Goal: Navigation & Orientation: Find specific page/section

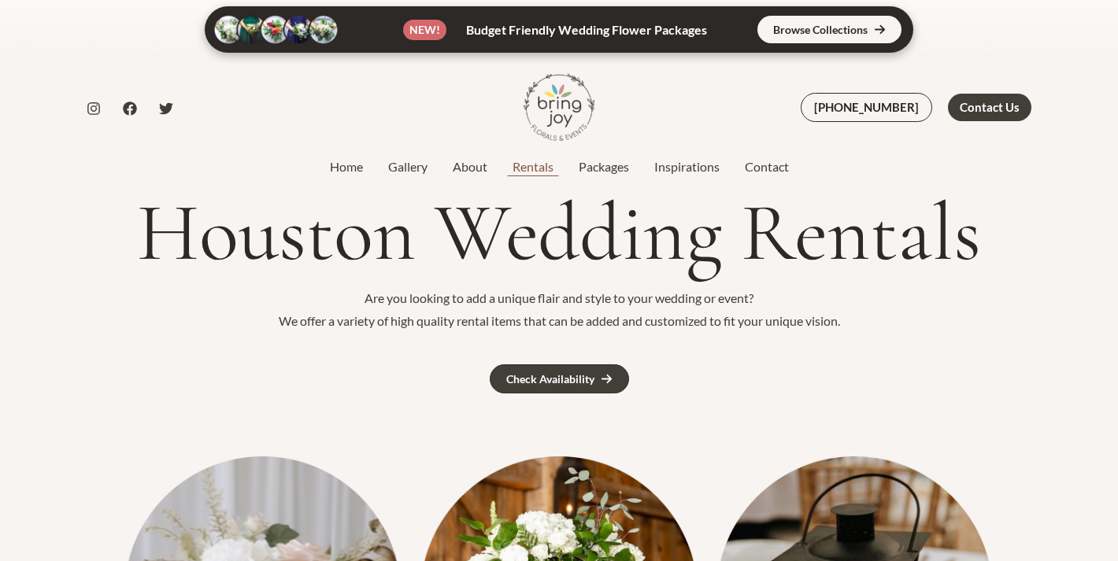
click at [541, 164] on link "Rentals" at bounding box center [533, 166] width 66 height 19
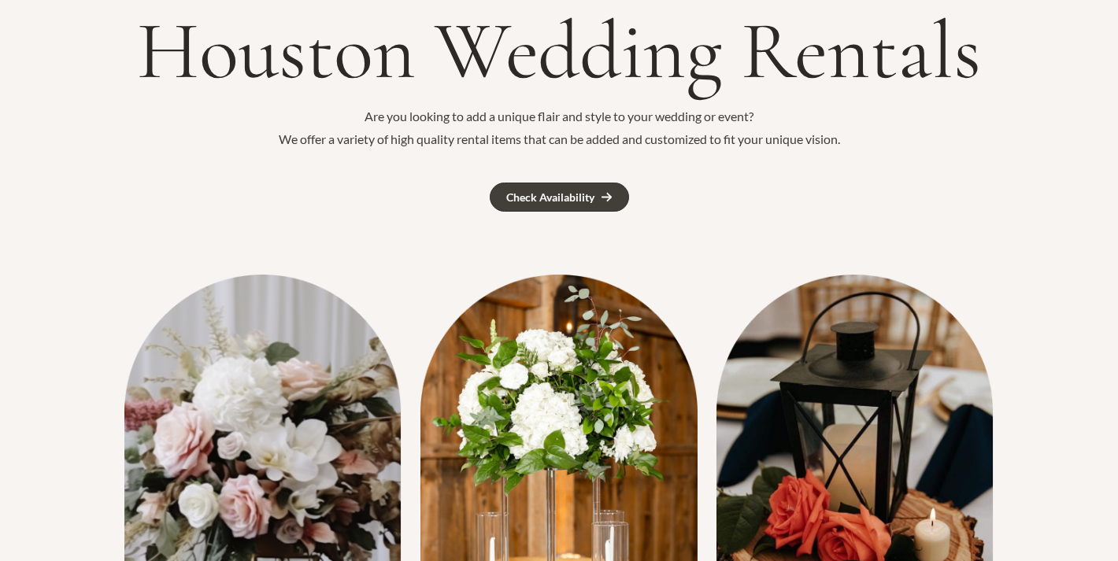
scroll to position [224, 0]
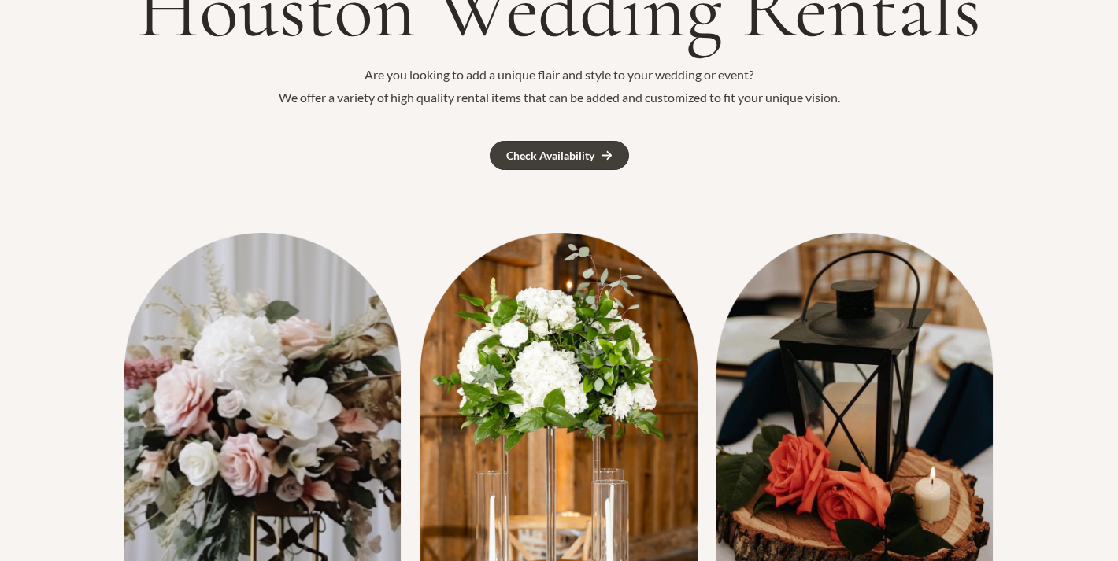
click at [568, 358] on img at bounding box center [558, 417] width 277 height 368
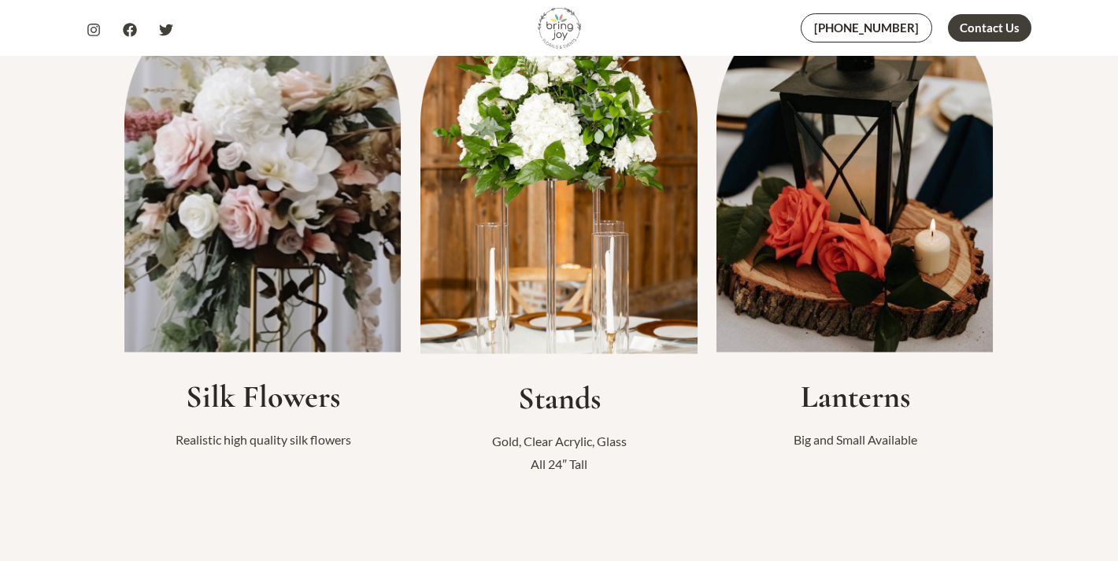
scroll to position [472, 0]
click at [253, 398] on h2 "Silk Flowers" at bounding box center [262, 396] width 277 height 38
click at [265, 443] on p "Realistic high quality silk flowers" at bounding box center [262, 439] width 277 height 24
click at [264, 286] on img at bounding box center [262, 168] width 277 height 368
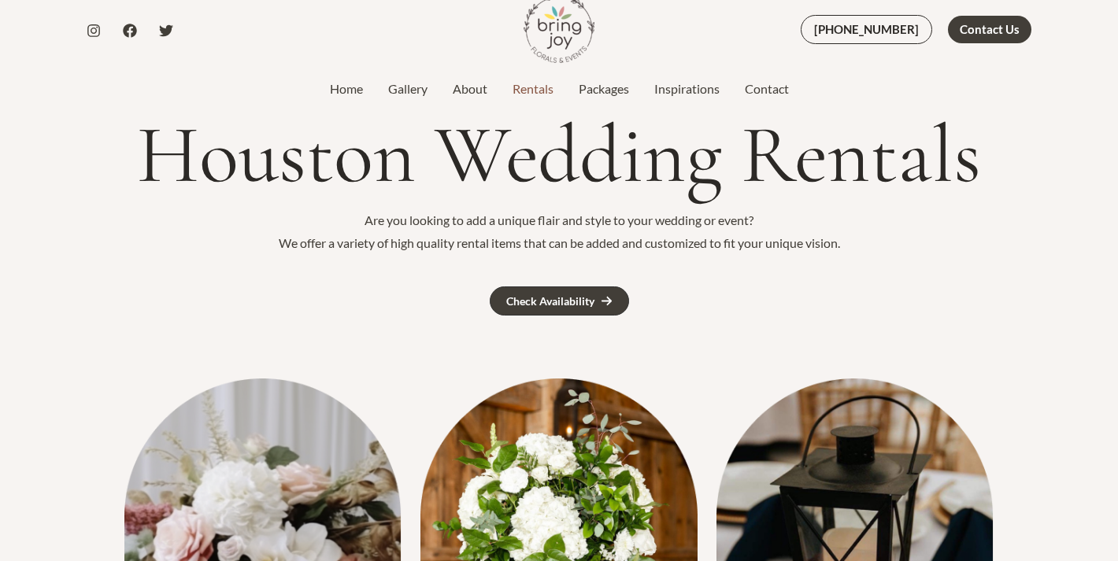
scroll to position [0, 0]
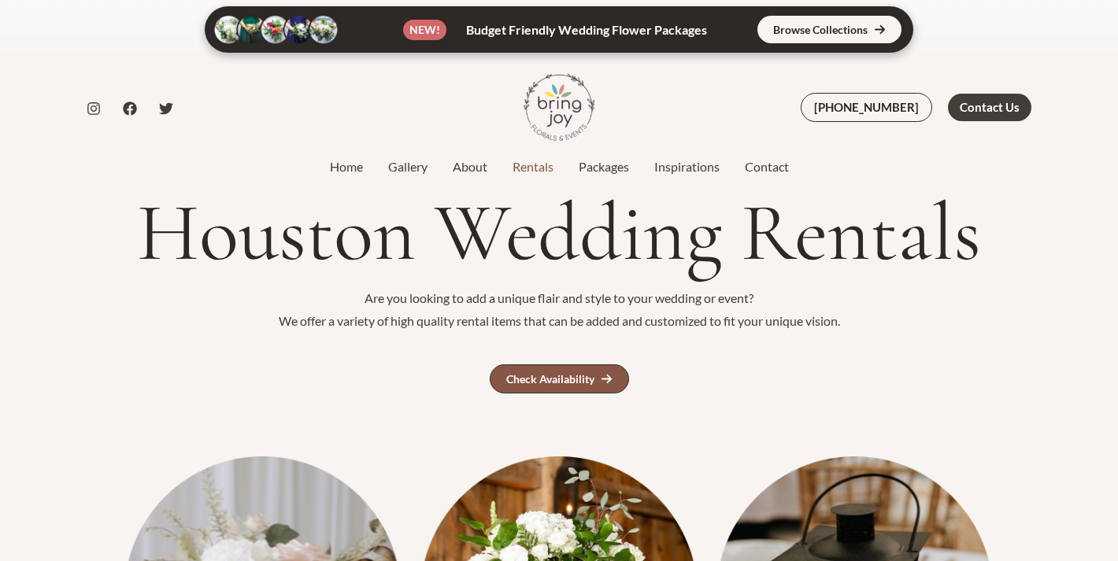
click at [534, 375] on div "Check Availability" at bounding box center [550, 379] width 88 height 11
click at [404, 159] on link "Gallery" at bounding box center [407, 166] width 65 height 19
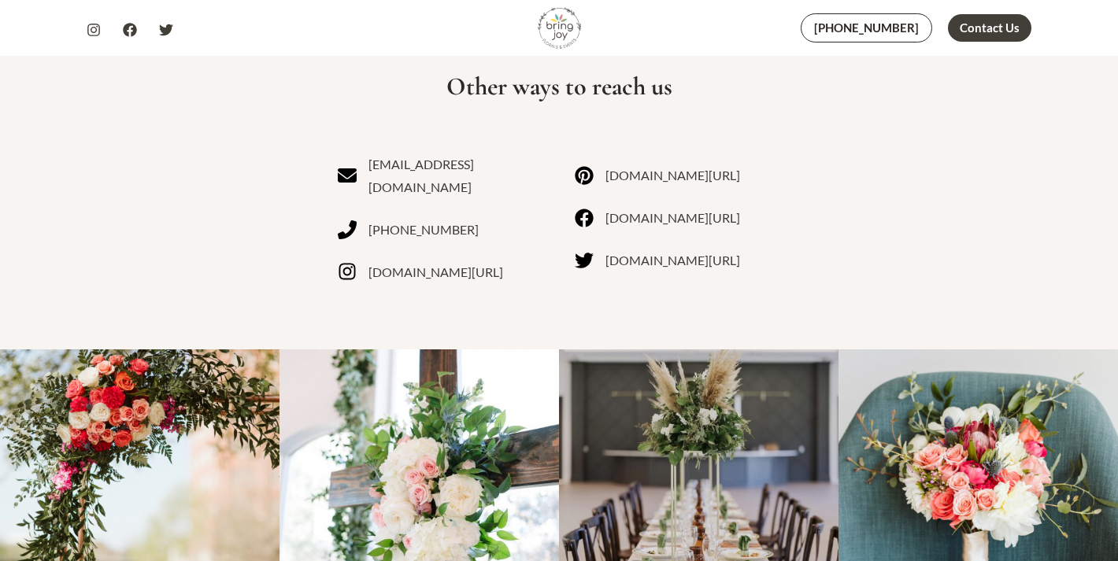
scroll to position [1013, 0]
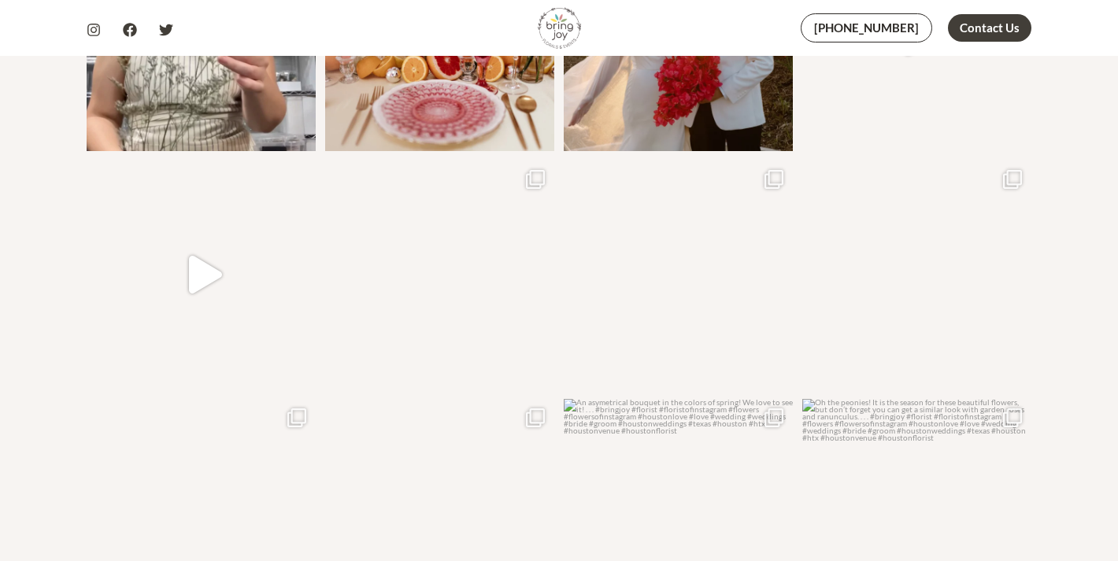
scroll to position [1845, 0]
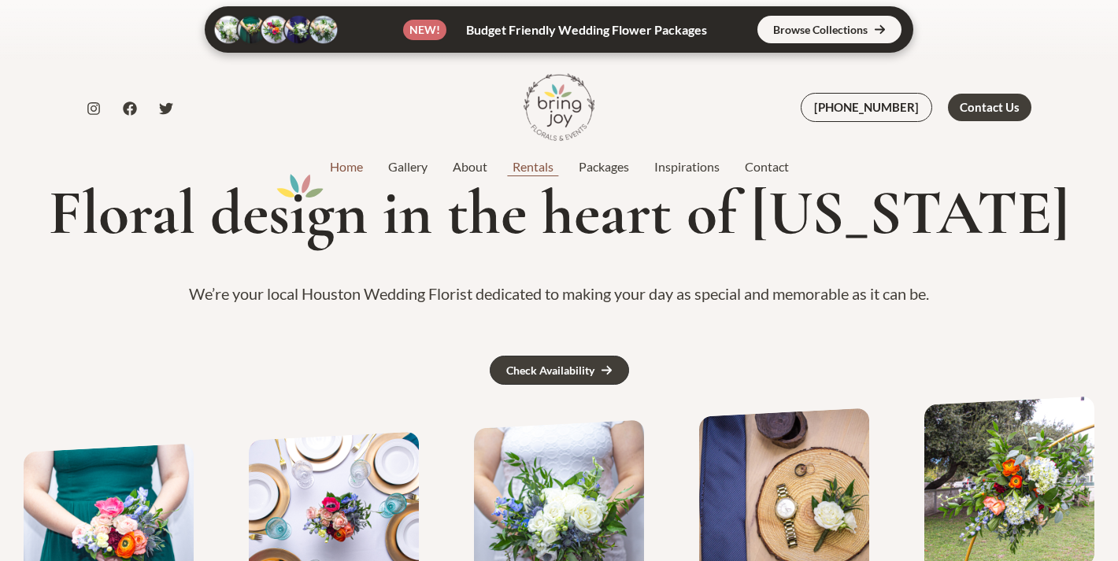
click at [520, 176] on link "Rentals" at bounding box center [533, 166] width 66 height 19
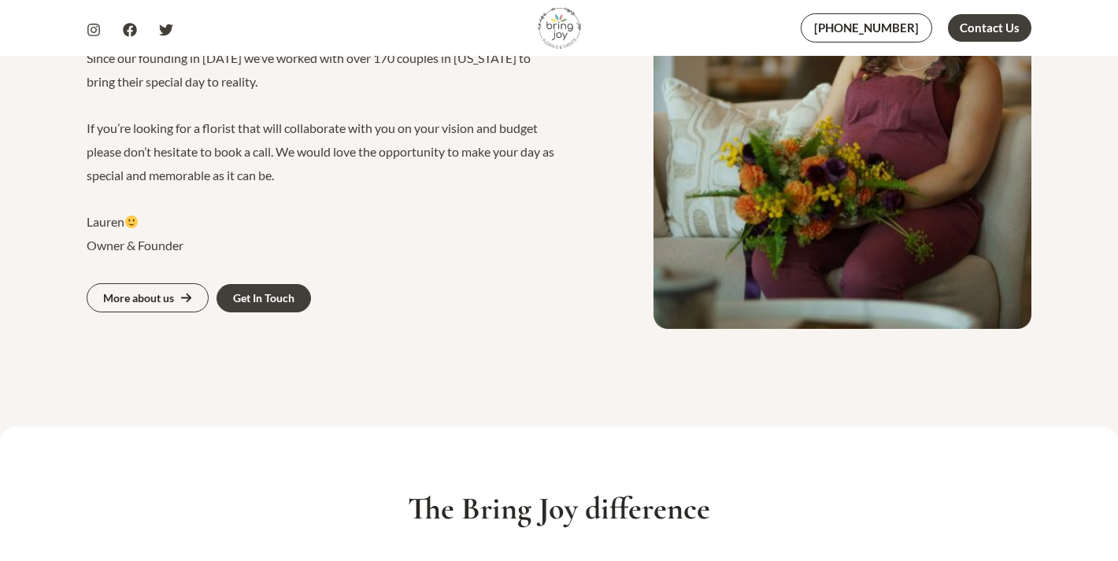
scroll to position [1143, 0]
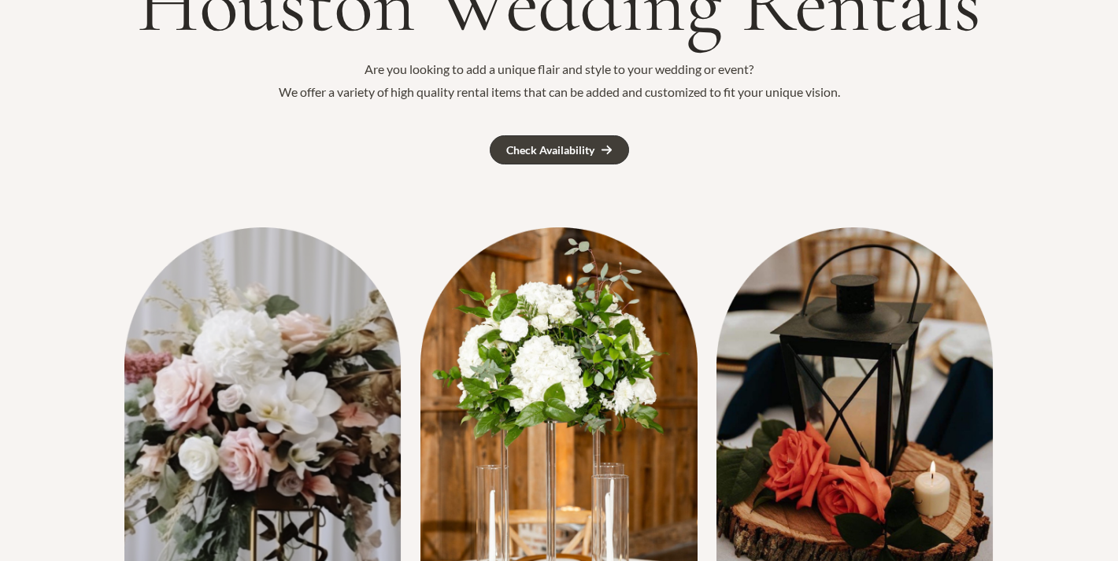
click at [320, 390] on img at bounding box center [262, 411] width 277 height 368
